Goal: Task Accomplishment & Management: Use online tool/utility

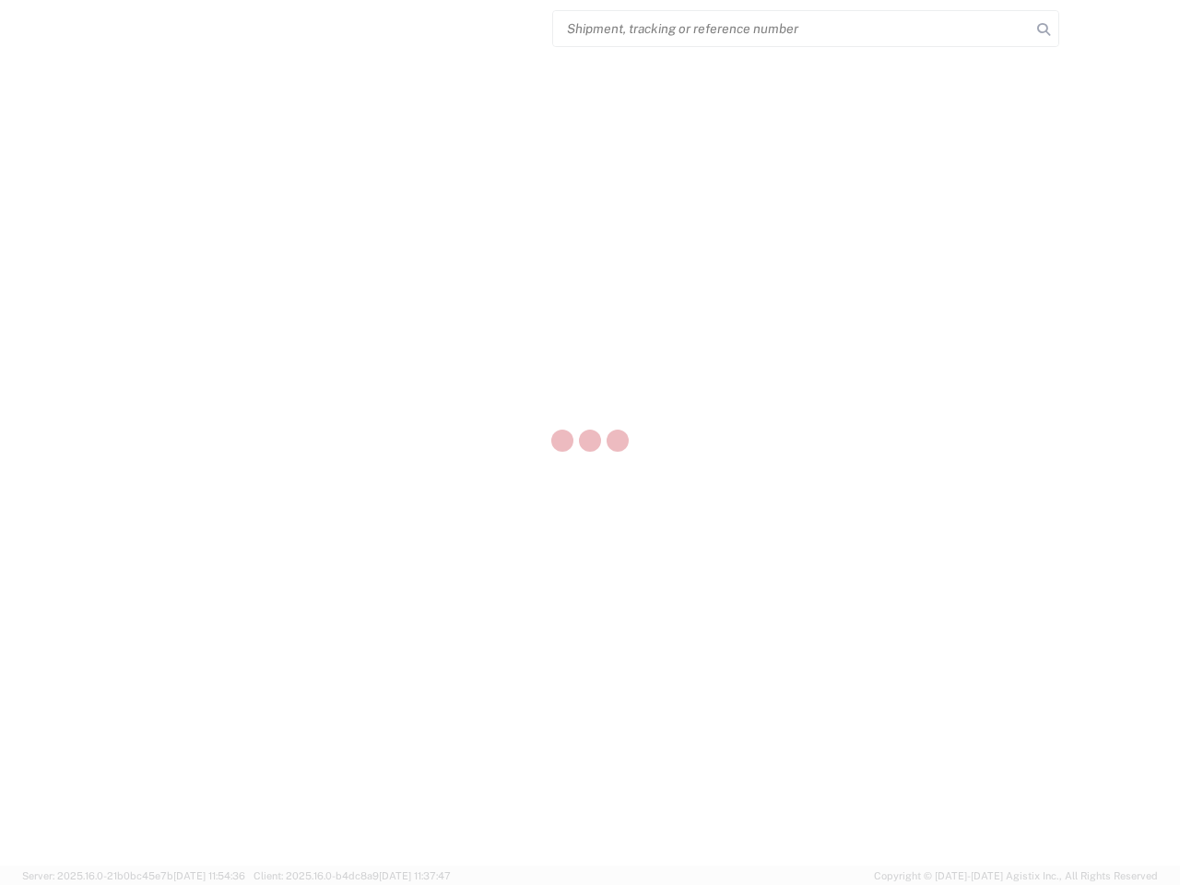
select select "US"
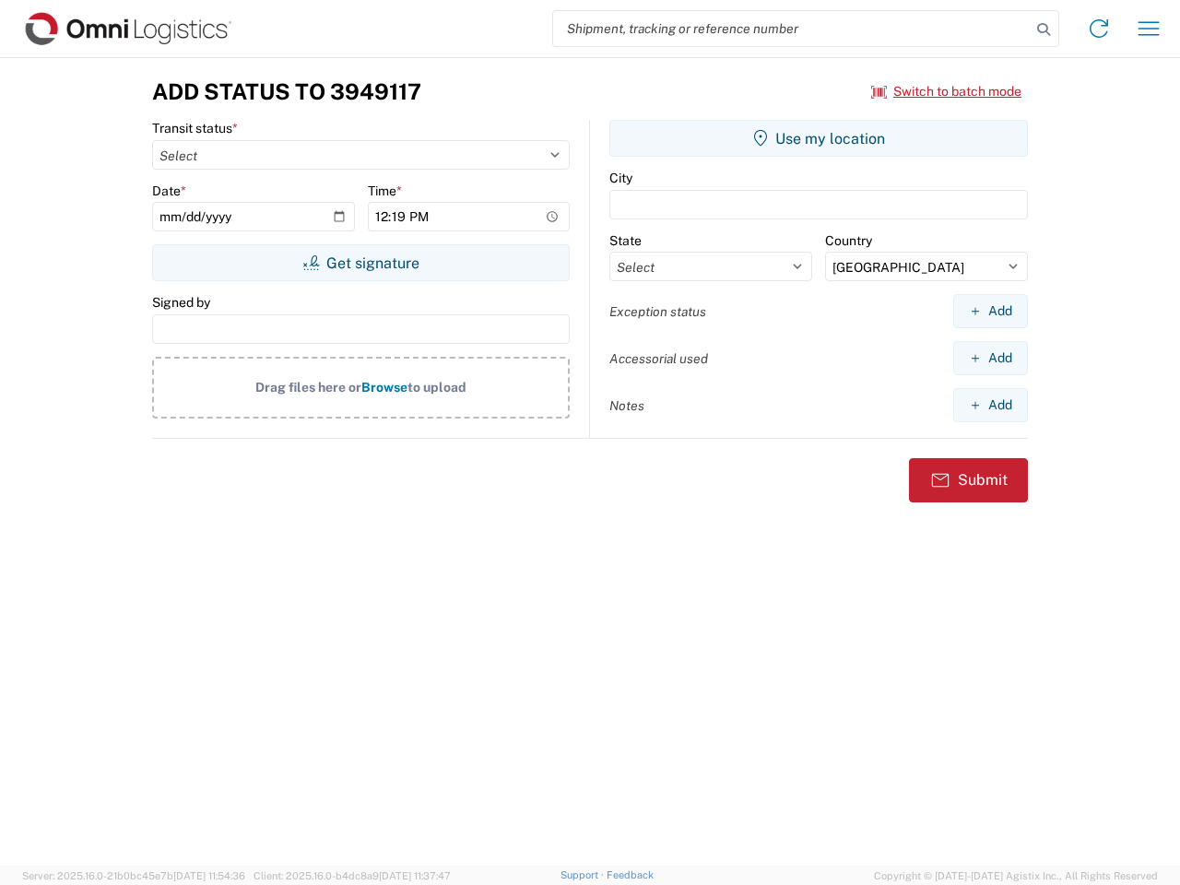
click at [792, 29] on input "search" at bounding box center [791, 28] width 477 height 35
click at [1043, 29] on icon at bounding box center [1043, 30] width 26 height 26
click at [1099, 29] on icon at bounding box center [1098, 28] width 29 height 29
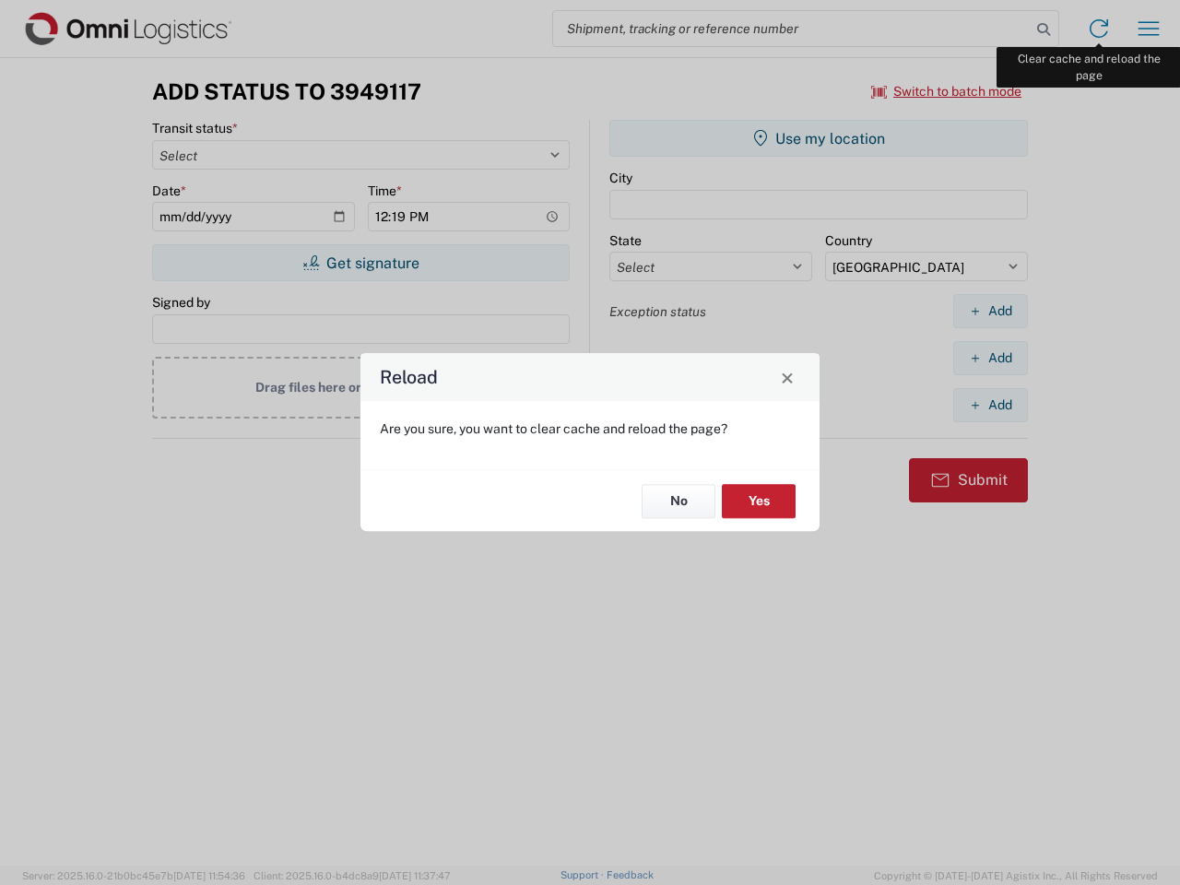
click at [1148, 29] on div "Reload Are you sure, you want to clear cache and reload the page? No Yes" at bounding box center [590, 442] width 1180 height 885
click at [946, 91] on div "Reload Are you sure, you want to clear cache and reload the page? No Yes" at bounding box center [590, 442] width 1180 height 885
click at [360, 263] on div "Reload Are you sure, you want to clear cache and reload the page? No Yes" at bounding box center [590, 442] width 1180 height 885
click at [818, 138] on div "Reload Are you sure, you want to clear cache and reload the page? No Yes" at bounding box center [590, 442] width 1180 height 885
click at [990, 311] on div "Reload Are you sure, you want to clear cache and reload the page? No Yes" at bounding box center [590, 442] width 1180 height 885
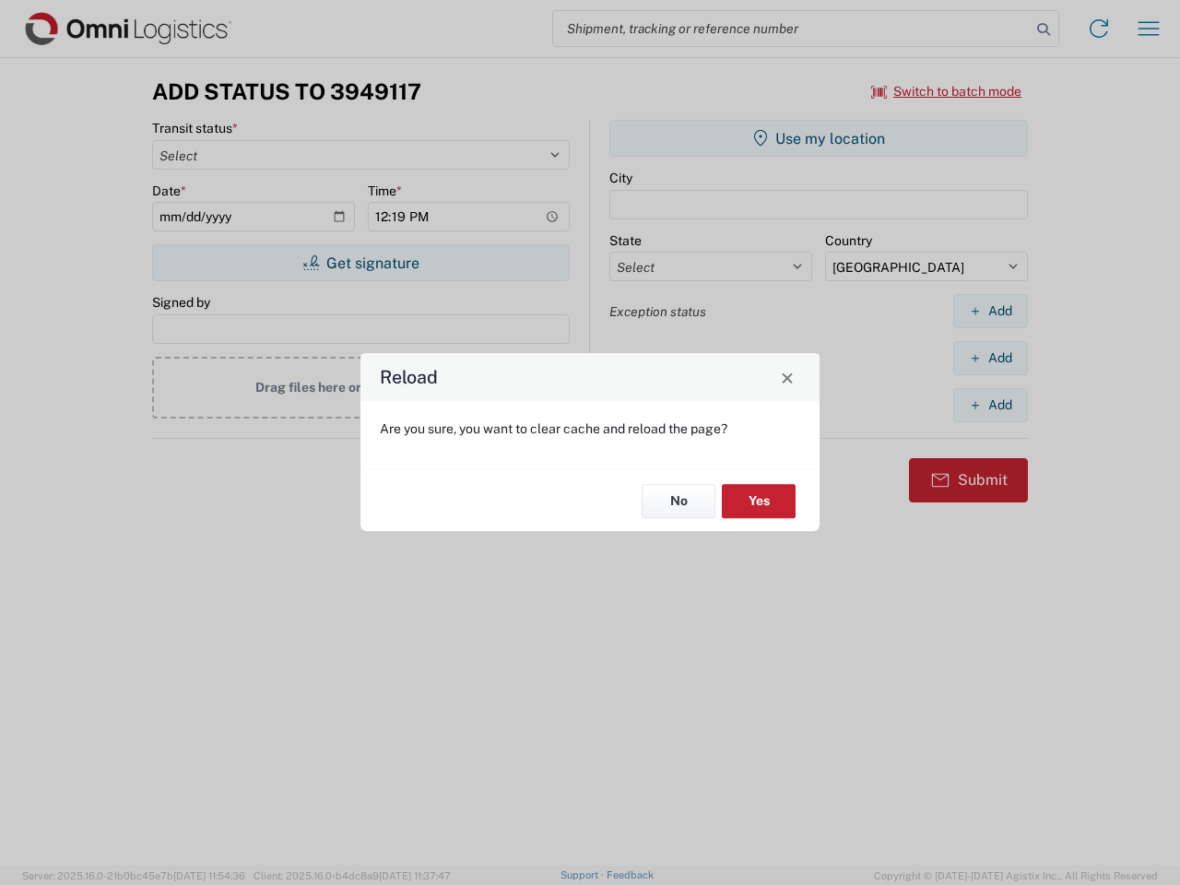
click at [990, 358] on div "Reload Are you sure, you want to clear cache and reload the page? No Yes" at bounding box center [590, 442] width 1180 height 885
click at [990, 405] on div "Reload Are you sure, you want to clear cache and reload the page? No Yes" at bounding box center [590, 442] width 1180 height 885
